Goal: Task Accomplishment & Management: Manage account settings

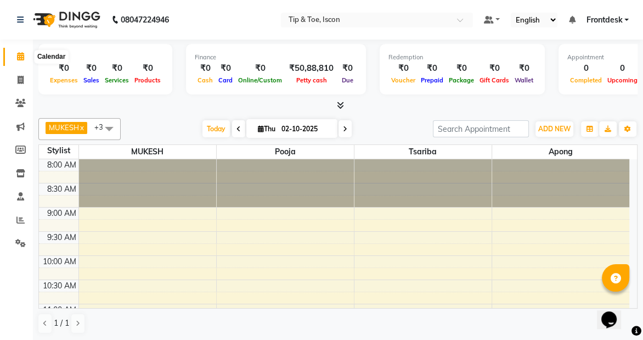
click at [24, 59] on span at bounding box center [20, 56] width 19 height 13
click at [232, 127] on span at bounding box center [238, 128] width 13 height 17
type input "01-10-2025"
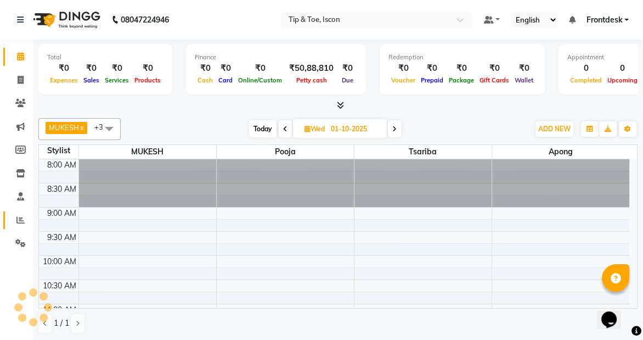
scroll to position [193, 0]
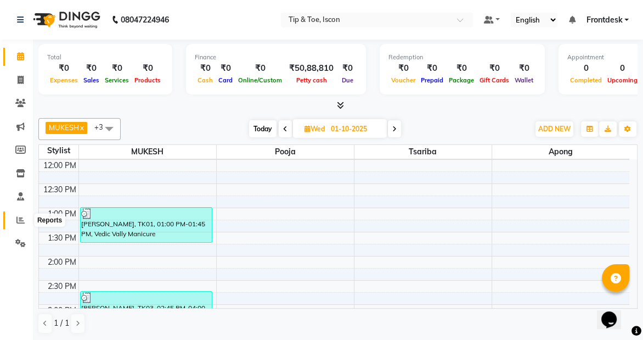
click at [18, 220] on icon at bounding box center [20, 220] width 8 height 8
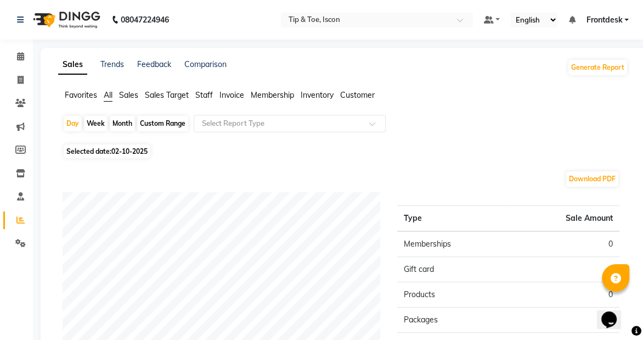
click at [213, 95] on ul "Favorites All Sales Sales Target Staff Invoice Membership Inventory Customer" at bounding box center [343, 95] width 570 height 12
click at [208, 94] on span "Staff" at bounding box center [204, 95] width 18 height 10
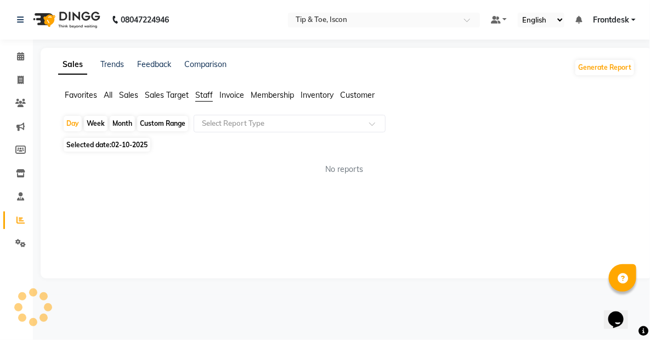
click at [121, 147] on span "02-10-2025" at bounding box center [129, 144] width 36 height 8
select select "10"
select select "2025"
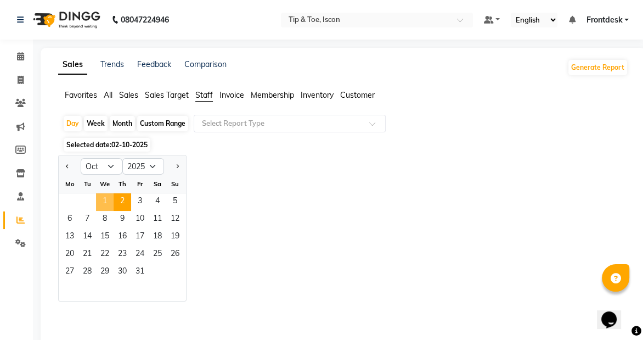
click at [105, 199] on span "1" at bounding box center [105, 202] width 18 height 18
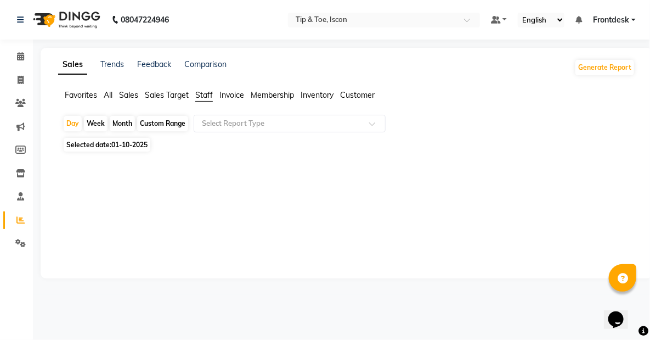
click at [202, 93] on span "Staff" at bounding box center [204, 95] width 18 height 10
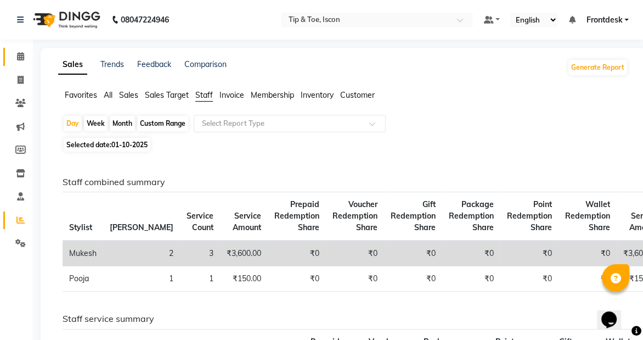
click at [25, 55] on span at bounding box center [20, 56] width 19 height 13
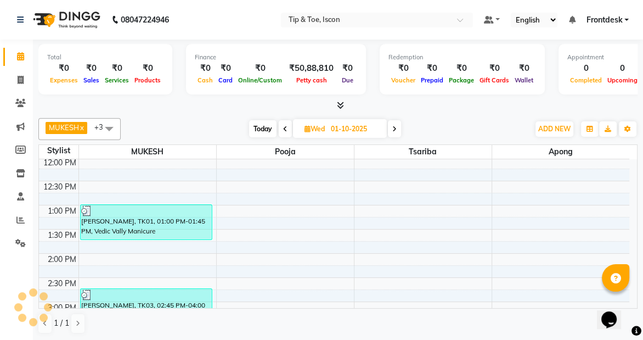
scroll to position [193, 0]
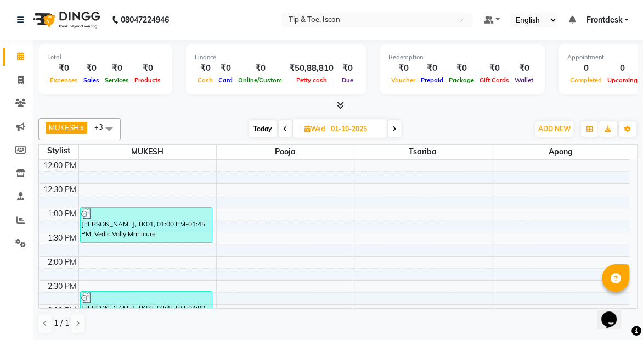
click at [264, 124] on span "Today" at bounding box center [262, 128] width 27 height 17
type input "02-10-2025"
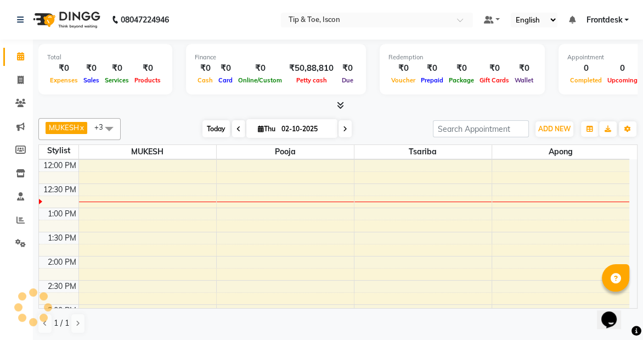
click at [264, 125] on span "Thu" at bounding box center [266, 129] width 23 height 8
select select "10"
select select "2025"
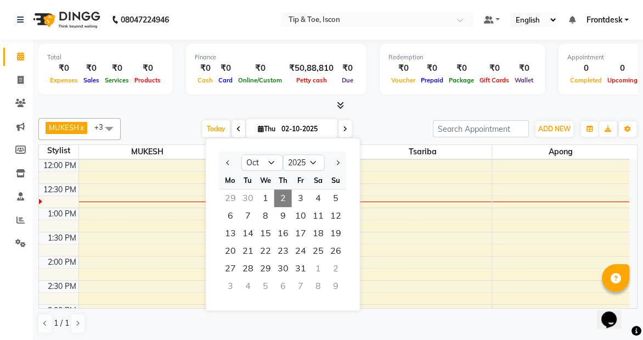
click at [381, 131] on div "[DATE] [DATE] Jan Feb Mar Apr May Jun [DATE] Aug Sep Oct Nov [DATE] 2016 2017 2…" at bounding box center [276, 129] width 301 height 16
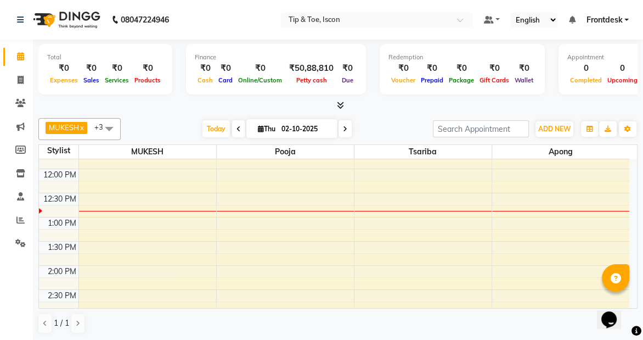
scroll to position [0, 0]
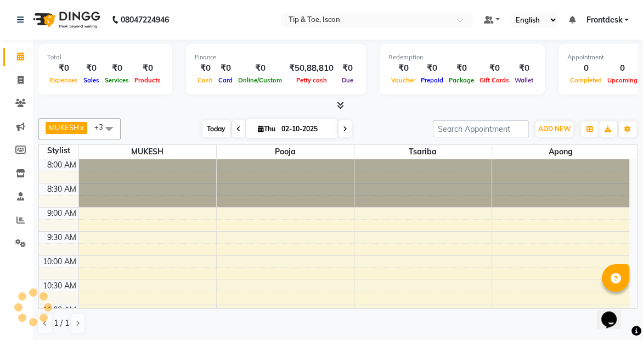
click at [203, 132] on span "Today" at bounding box center [215, 128] width 27 height 17
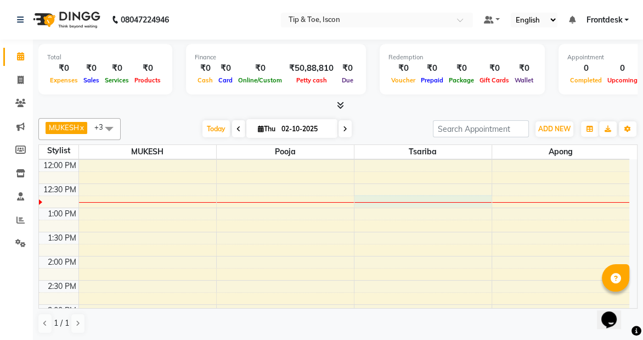
click at [380, 196] on div "8:00 AM 8:30 AM 9:00 AM 9:30 AM 10:00 AM 10:30 AM 11:00 AM 11:30 AM 12:00 PM 12…" at bounding box center [334, 280] width 590 height 627
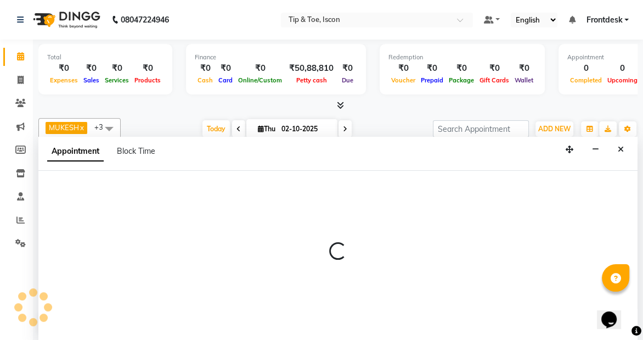
scroll to position [0, 0]
select select "42682"
select select "765"
select select "tentative"
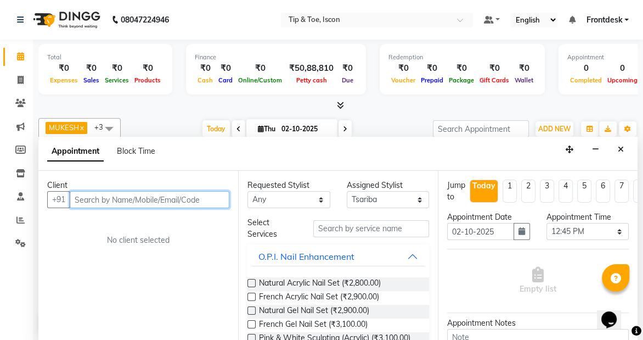
click at [77, 196] on input "text" at bounding box center [150, 199] width 160 height 17
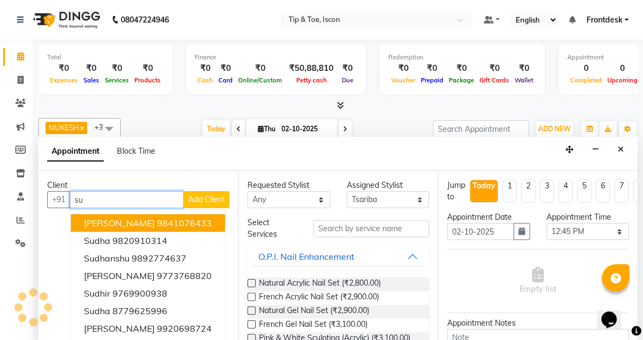
type input "s"
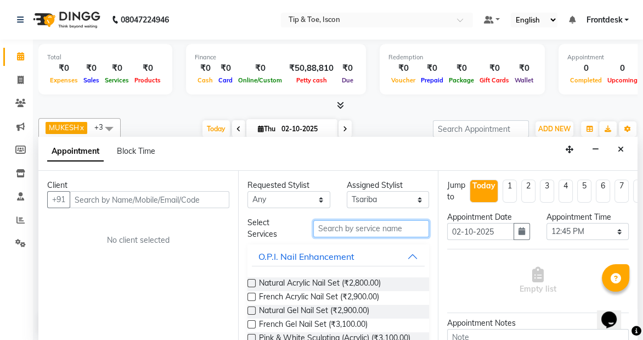
click at [349, 222] on input "text" at bounding box center [371, 228] width 116 height 17
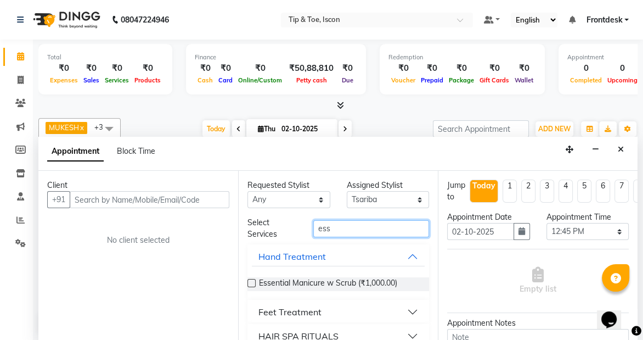
type input "ess"
click at [309, 313] on div "Feet Treatment" at bounding box center [289, 311] width 63 height 13
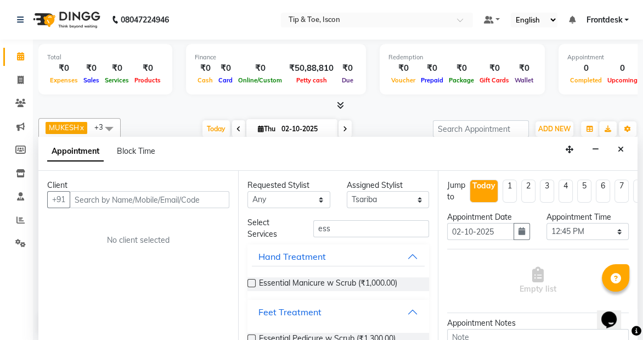
scroll to position [109, 0]
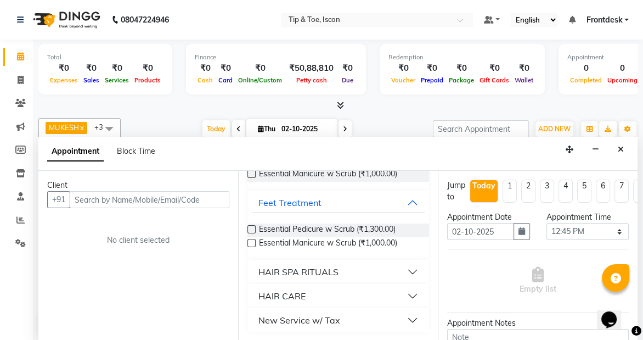
click at [252, 230] on label at bounding box center [251, 229] width 8 height 8
click at [252, 230] on input "checkbox" at bounding box center [250, 230] width 7 height 7
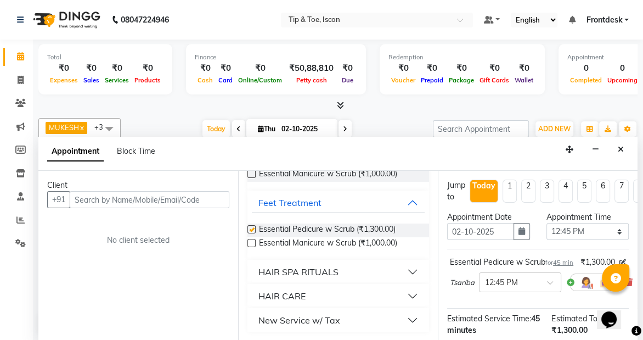
checkbox input "false"
click at [120, 191] on input "text" at bounding box center [150, 199] width 160 height 17
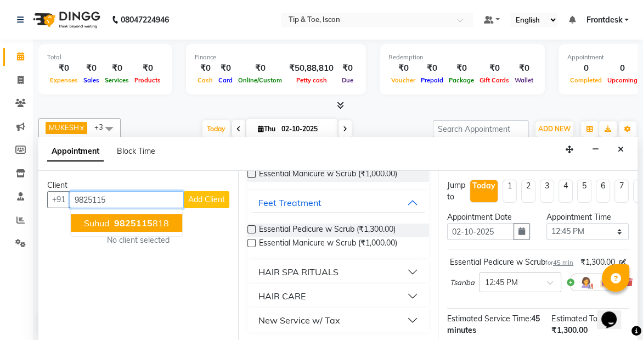
click at [88, 222] on span "Suhud" at bounding box center [97, 222] width 26 height 11
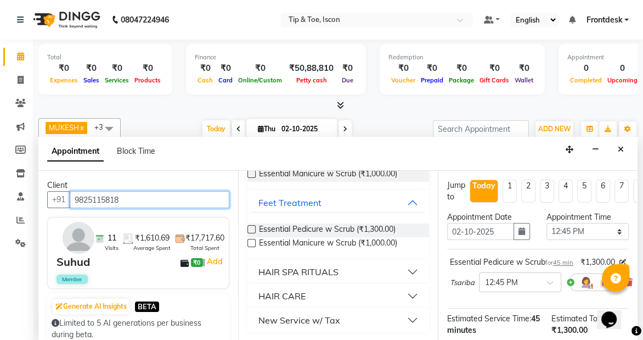
scroll to position [158, 0]
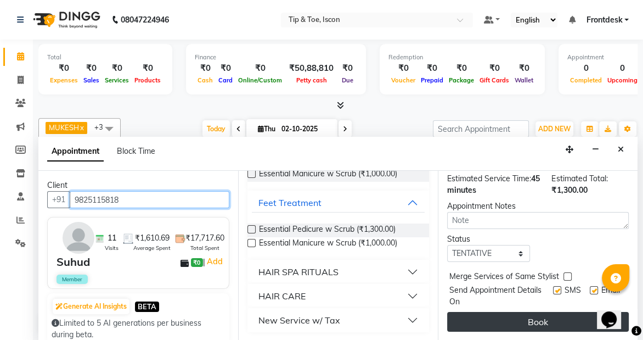
type input "9825115818"
click at [533, 312] on button "Book" at bounding box center [538, 322] width 182 height 20
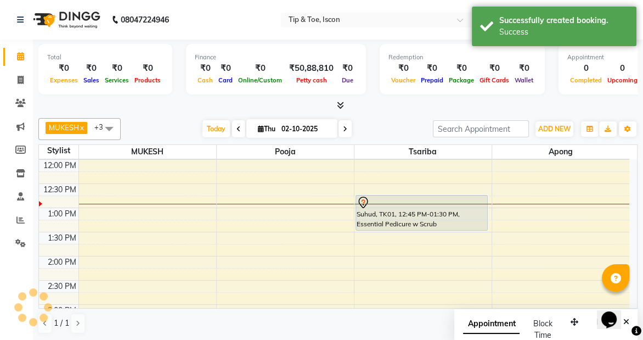
scroll to position [0, 0]
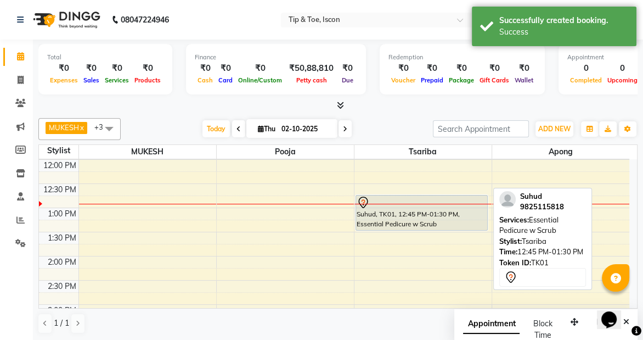
click at [420, 208] on div "Suhud, TK01, 12:45 PM-01:30 PM, Essential Pedicure w Scrub" at bounding box center [422, 212] width 132 height 35
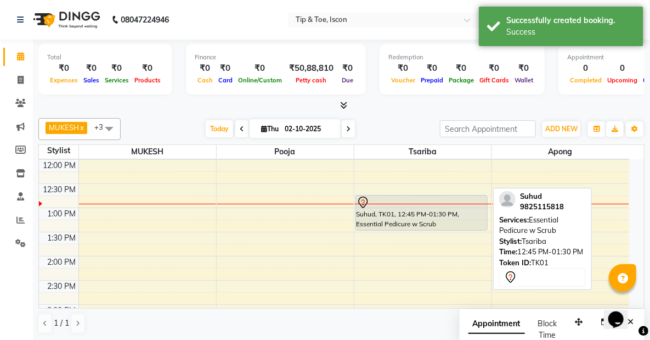
select select "7"
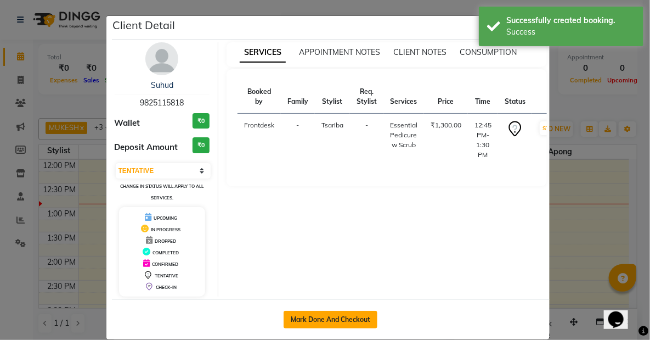
click at [322, 313] on button "Mark Done And Checkout" at bounding box center [331, 320] width 94 height 18
select select "service"
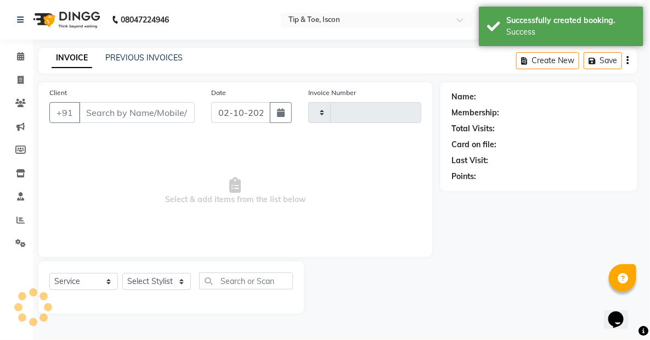
type input "0603"
select select "5988"
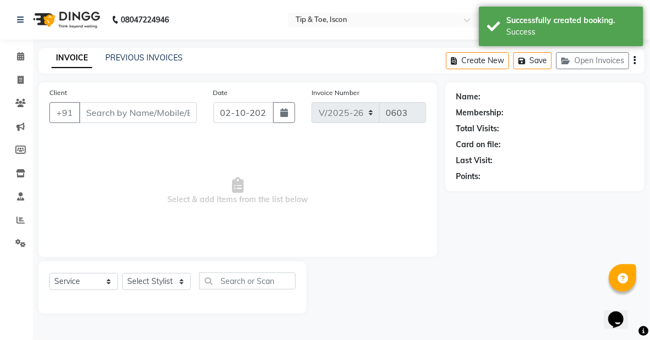
type input "9825115818"
select select "42682"
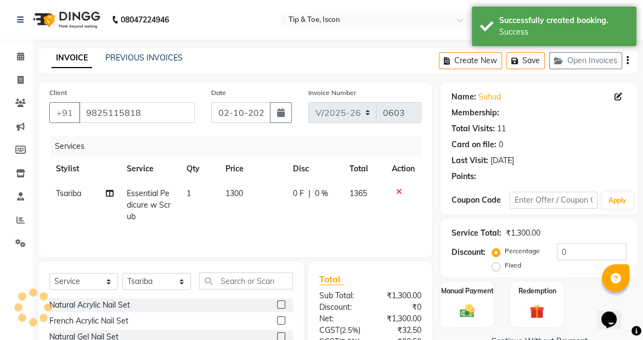
select select "1: Object"
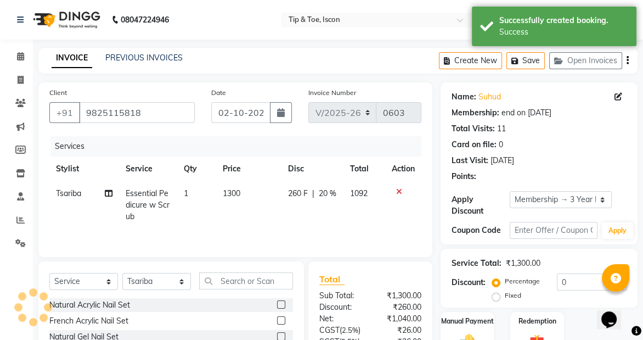
type input "20"
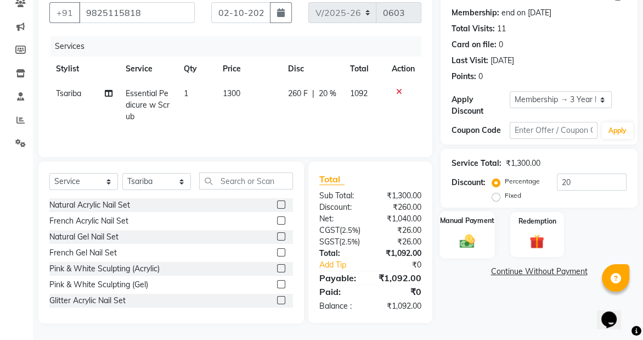
click at [471, 215] on label "Manual Payment" at bounding box center [467, 220] width 55 height 10
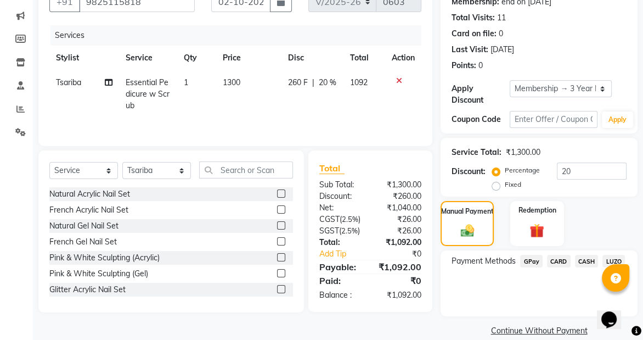
click at [583, 261] on span "CASH" at bounding box center [587, 261] width 24 height 13
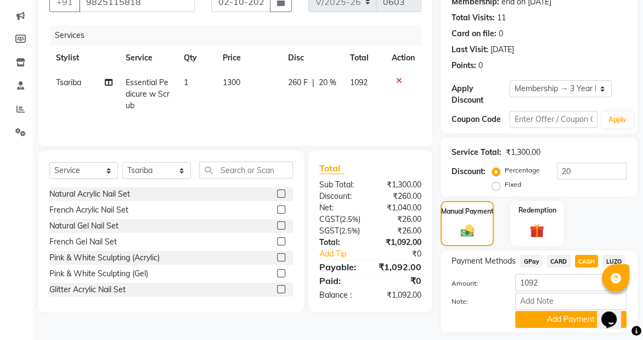
scroll to position [142, 0]
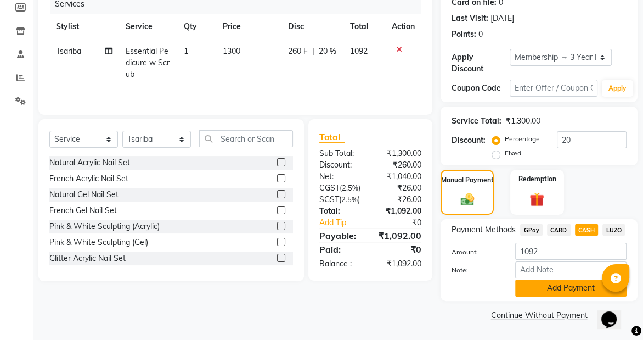
click at [521, 292] on button "Add Payment" at bounding box center [570, 287] width 111 height 17
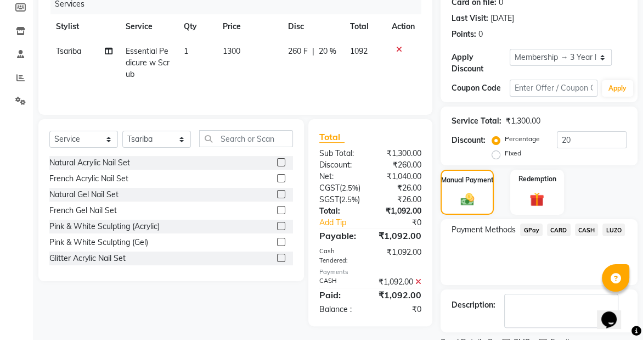
scroll to position [188, 0]
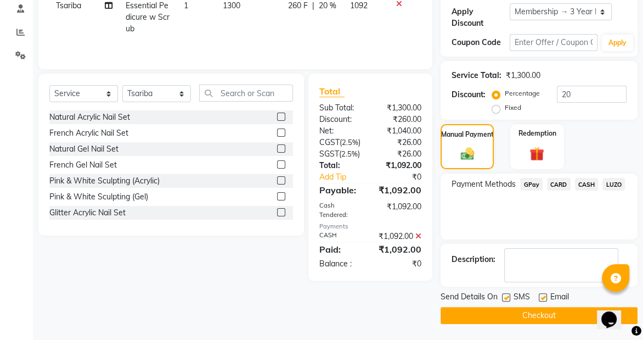
click at [477, 308] on button "Checkout" at bounding box center [539, 315] width 197 height 17
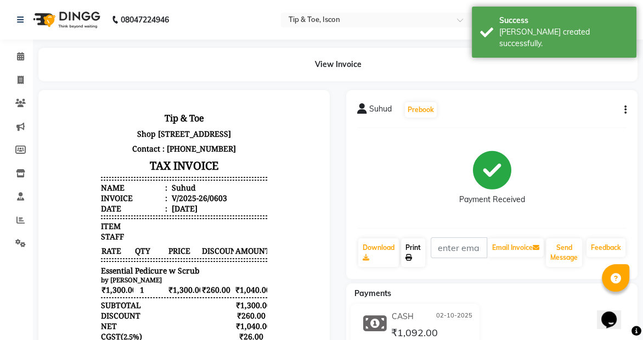
click at [423, 249] on link "Print" at bounding box center [413, 252] width 24 height 29
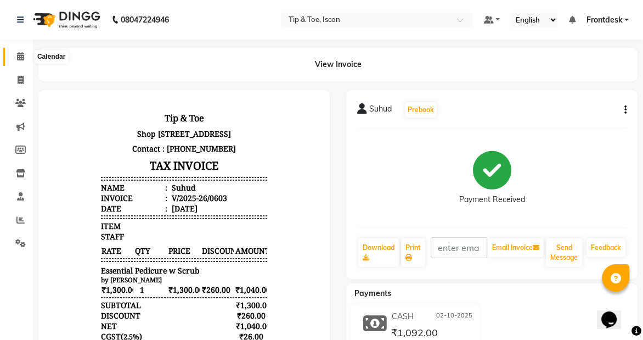
click at [18, 60] on span at bounding box center [20, 56] width 19 height 13
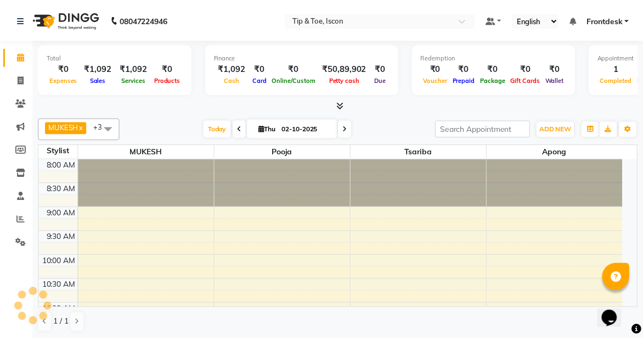
scroll to position [241, 0]
